Goal: Task Accomplishment & Management: Complete application form

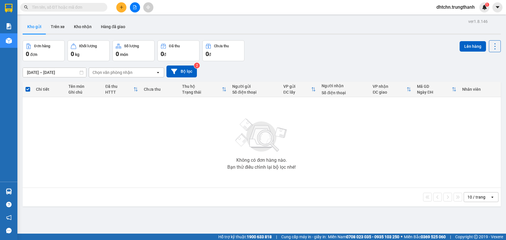
click at [121, 6] on icon "plus" at bounding box center [121, 7] width 0 height 3
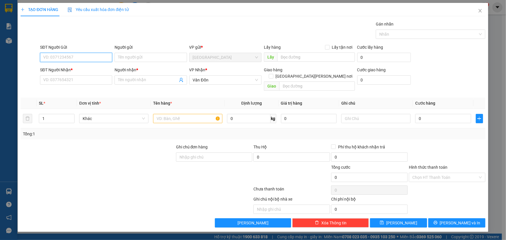
click at [64, 56] on input "SĐT Người Gửi" at bounding box center [76, 57] width 72 height 9
type input "0965278881"
click at [144, 58] on input "Người gửi" at bounding box center [151, 57] width 72 height 9
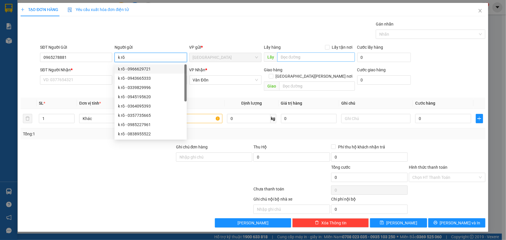
type input "k rõ"
click at [315, 55] on input "text" at bounding box center [316, 56] width 78 height 9
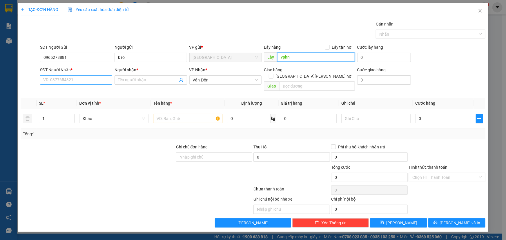
type input "vphn"
click at [79, 80] on input "SĐT Người Nhận *" at bounding box center [76, 79] width 72 height 9
type input "0984383580"
click at [142, 81] on input "Người nhận *" at bounding box center [147, 80] width 59 height 6
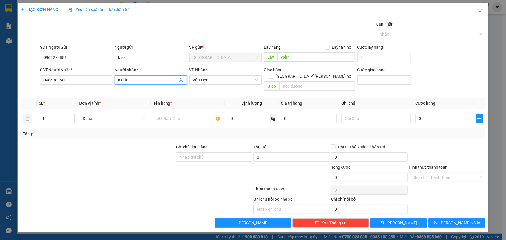
type input "a đức"
type input "vpvđ"
click at [168, 116] on input "text" at bounding box center [187, 118] width 69 height 9
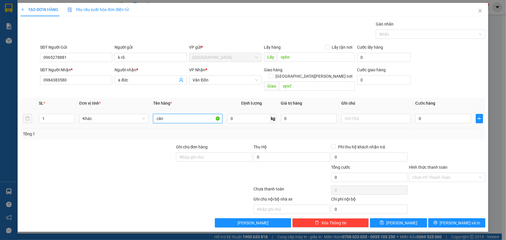
type input "cân"
type input "1"
type input "10"
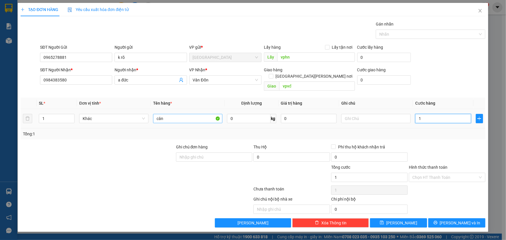
type input "10"
type input "100"
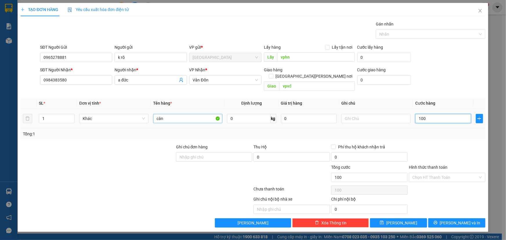
type input "1.000"
type input "10.000"
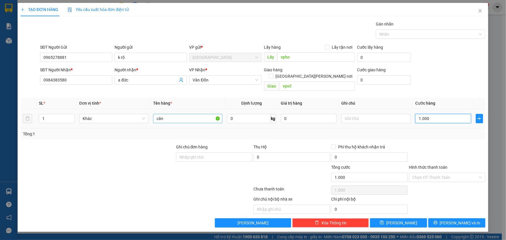
type input "10.000"
type input "100.000"
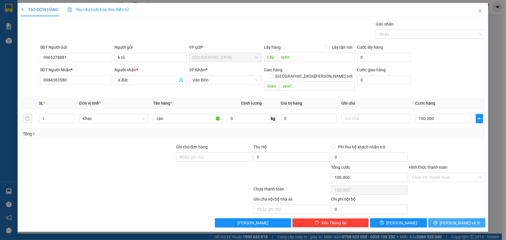
click at [463, 220] on span "[PERSON_NAME] và In" at bounding box center [460, 223] width 41 height 6
click at [454, 220] on span "[PERSON_NAME] và In" at bounding box center [460, 223] width 41 height 6
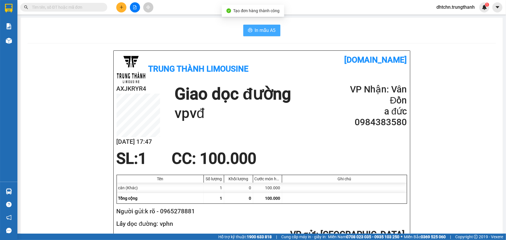
click at [257, 31] on span "In mẫu A5" at bounding box center [265, 30] width 21 height 7
